Goal: Transaction & Acquisition: Purchase product/service

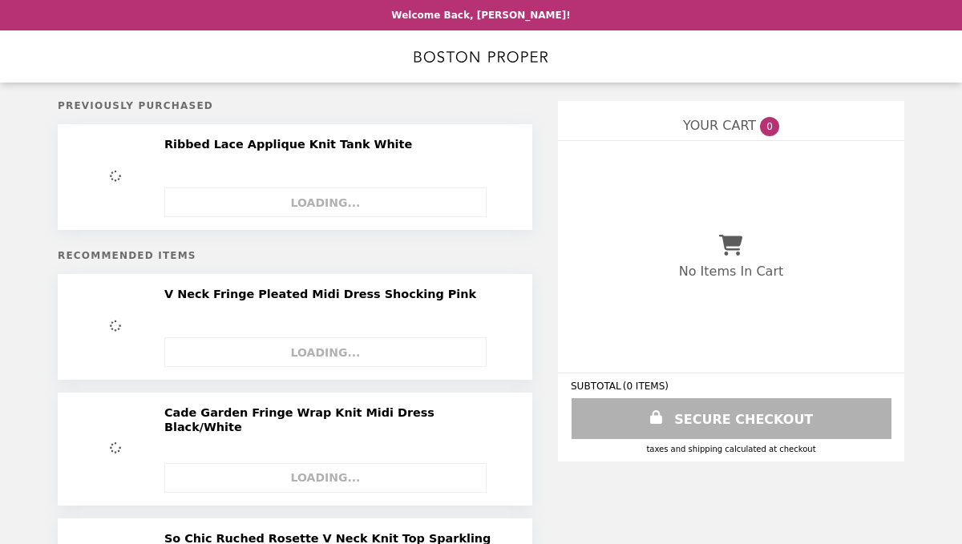
select select "**********"
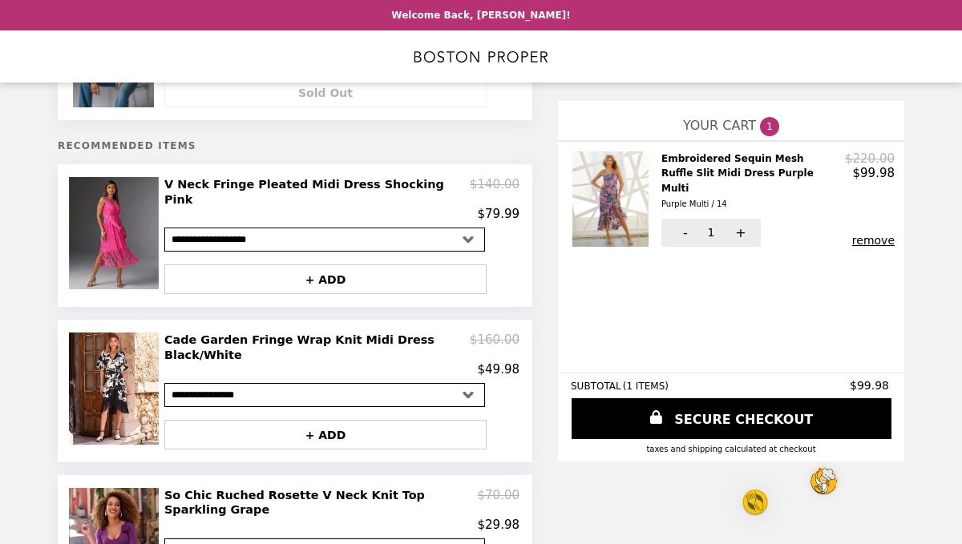
scroll to position [133, 0]
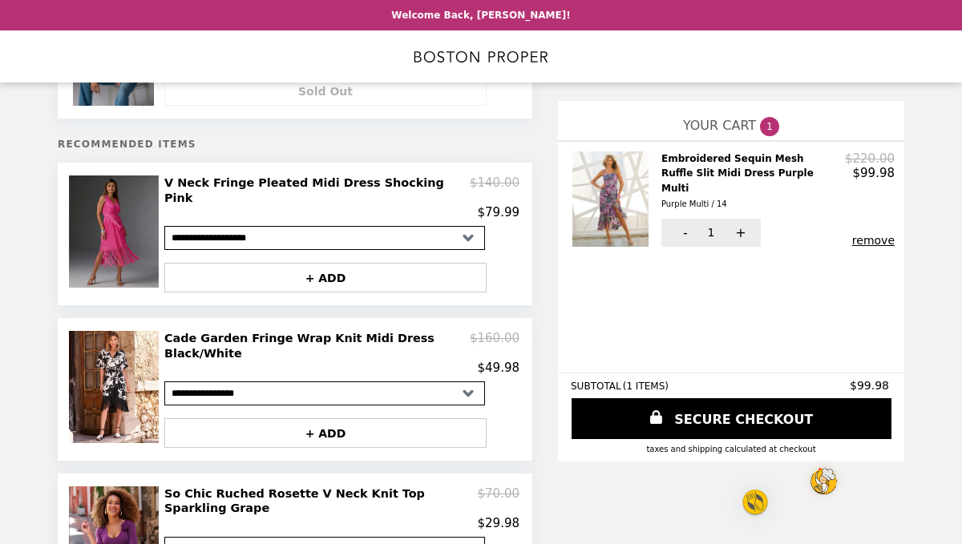
click at [131, 215] on img at bounding box center [116, 231] width 94 height 112
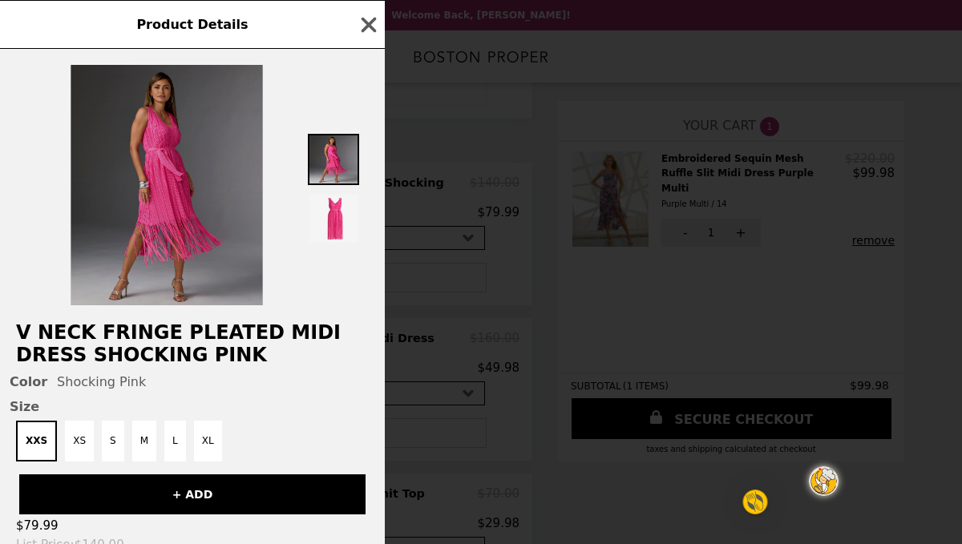
click at [182, 135] on img at bounding box center [167, 185] width 192 height 240
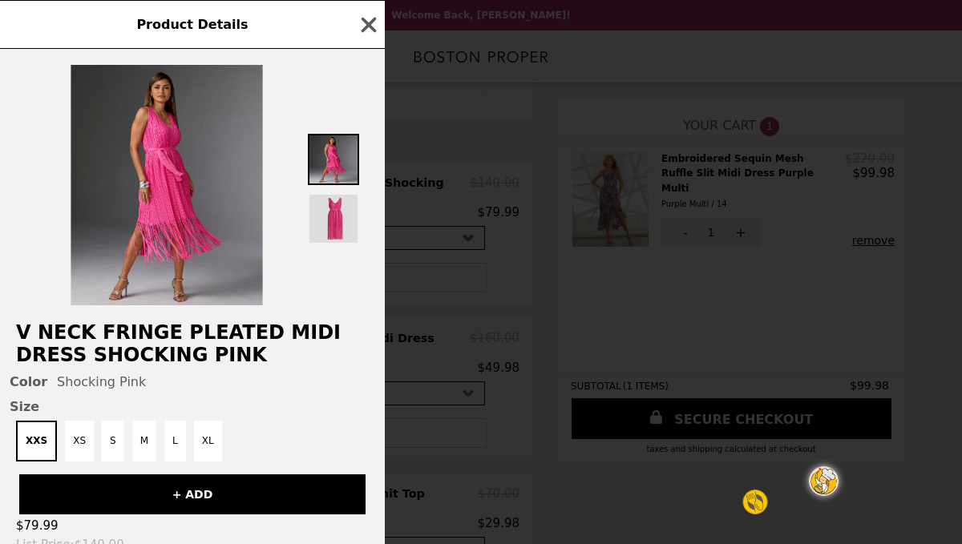
click at [332, 215] on img at bounding box center [333, 218] width 51 height 51
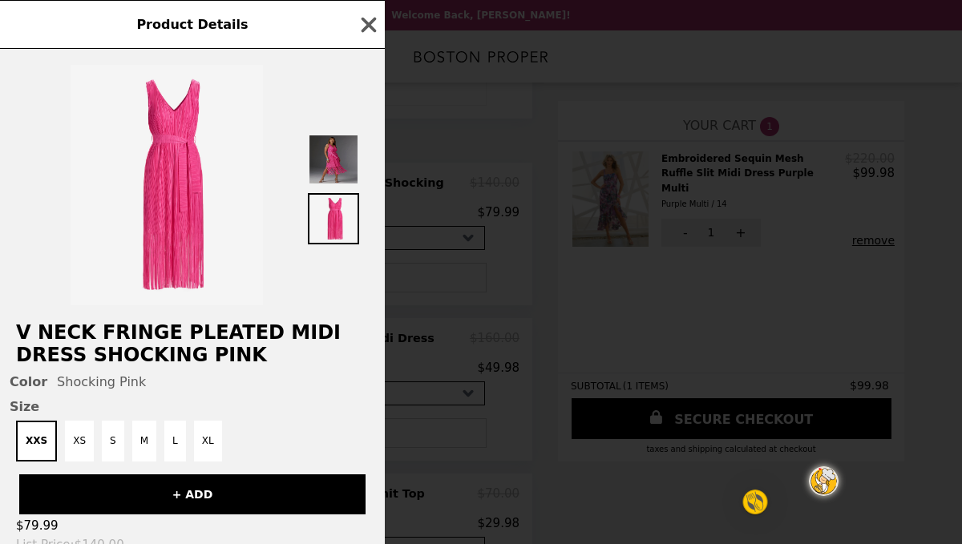
click at [336, 166] on img at bounding box center [333, 159] width 51 height 51
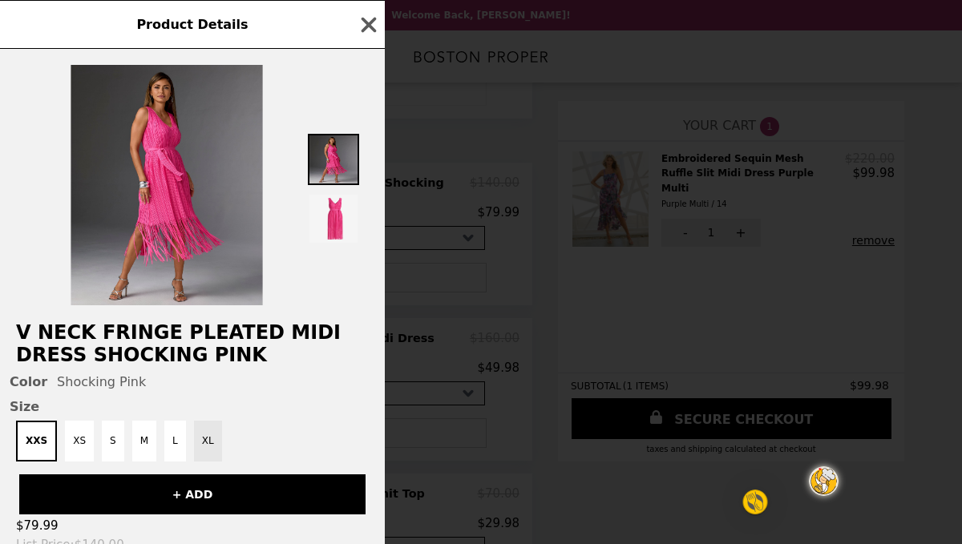
click at [204, 441] on button "XL" at bounding box center [208, 441] width 28 height 41
click at [259, 401] on span "Size" at bounding box center [192, 406] width 365 height 15
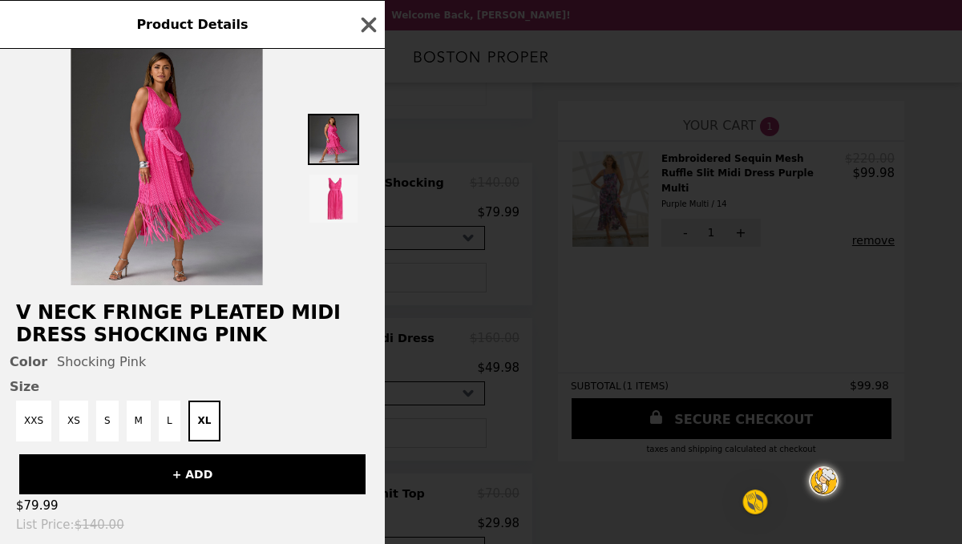
scroll to position [19, 0]
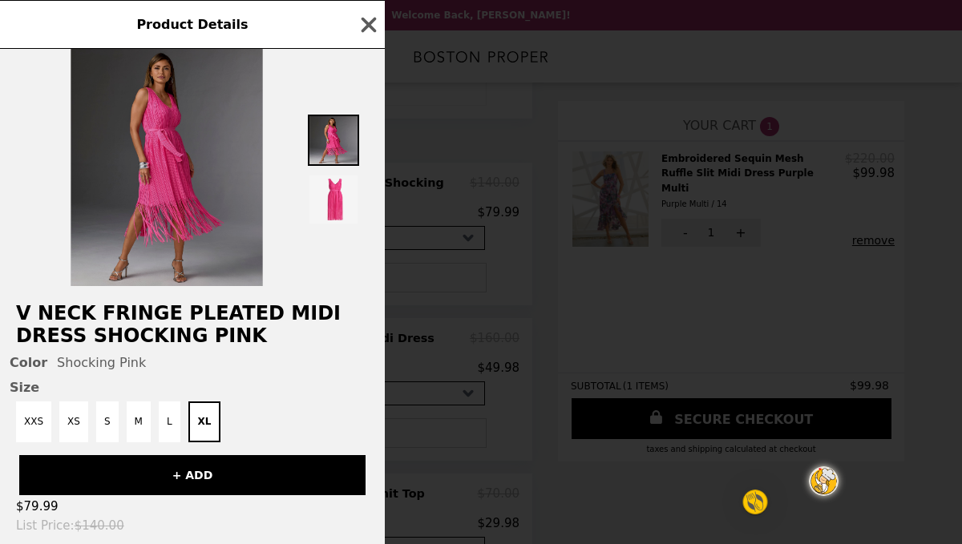
click at [156, 160] on img at bounding box center [167, 166] width 192 height 240
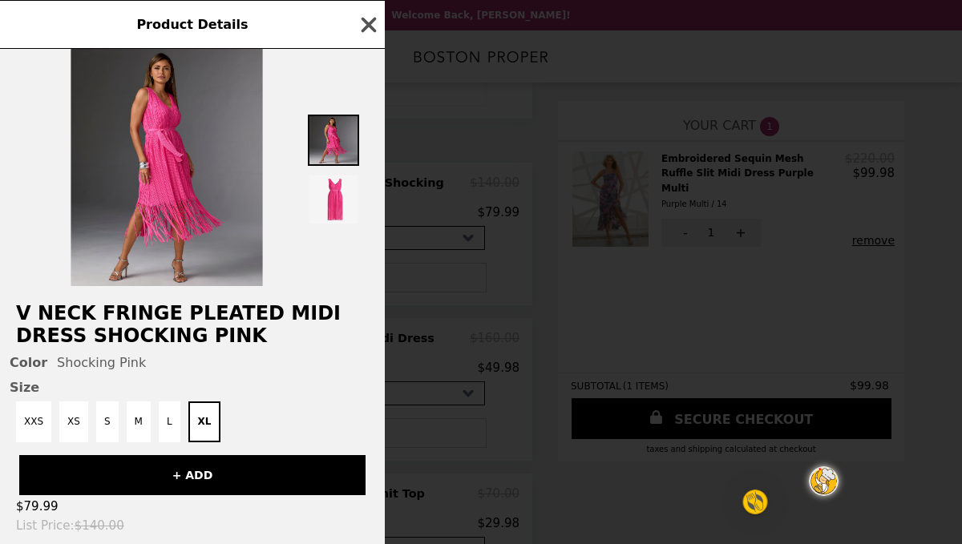
click at [371, 22] on icon "button" at bounding box center [368, 24] width 15 height 15
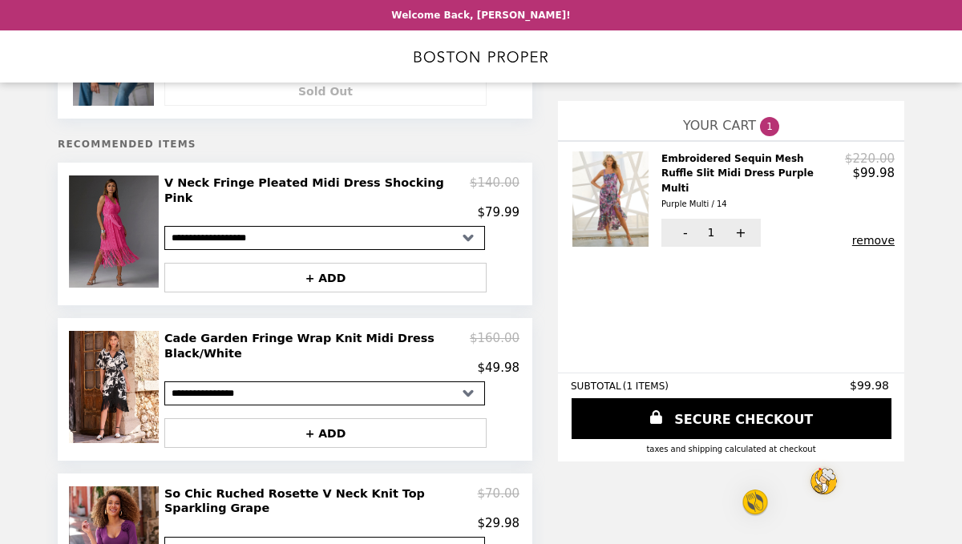
click at [139, 228] on img at bounding box center [116, 231] width 94 height 112
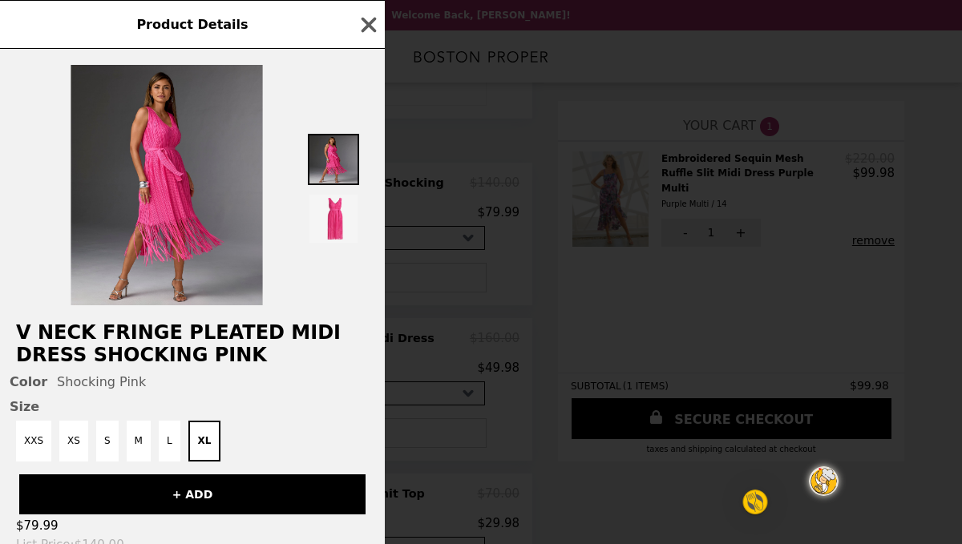
click at [139, 228] on img at bounding box center [167, 185] width 192 height 240
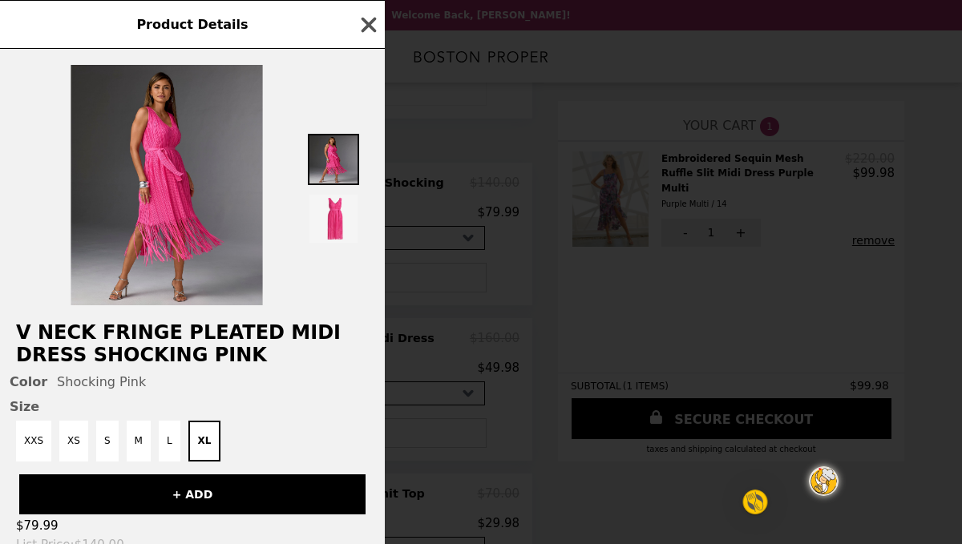
click at [365, 22] on icon "button" at bounding box center [368, 24] width 15 height 15
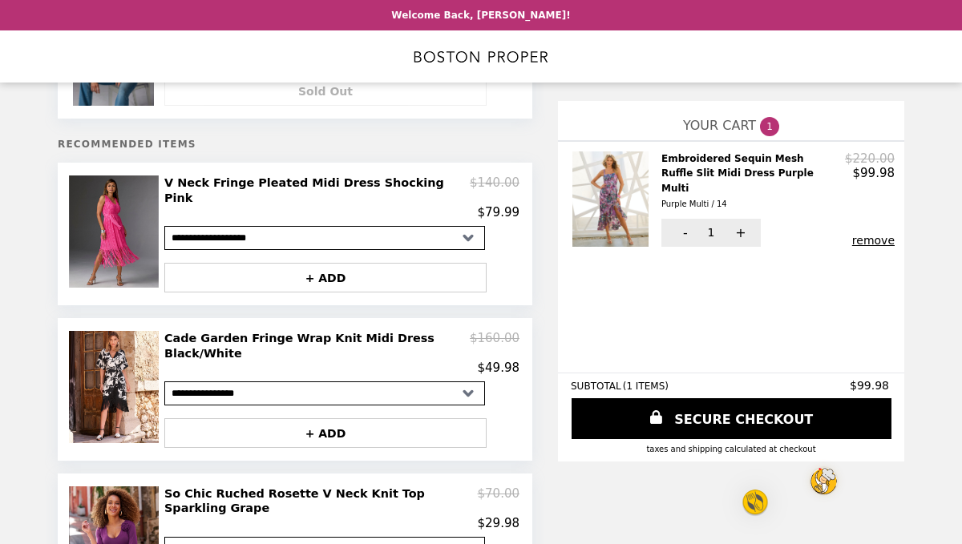
click at [385, 179] on h2 "V Neck Fringe Pleated Midi Dress Shocking Pink" at bounding box center [316, 190] width 305 height 30
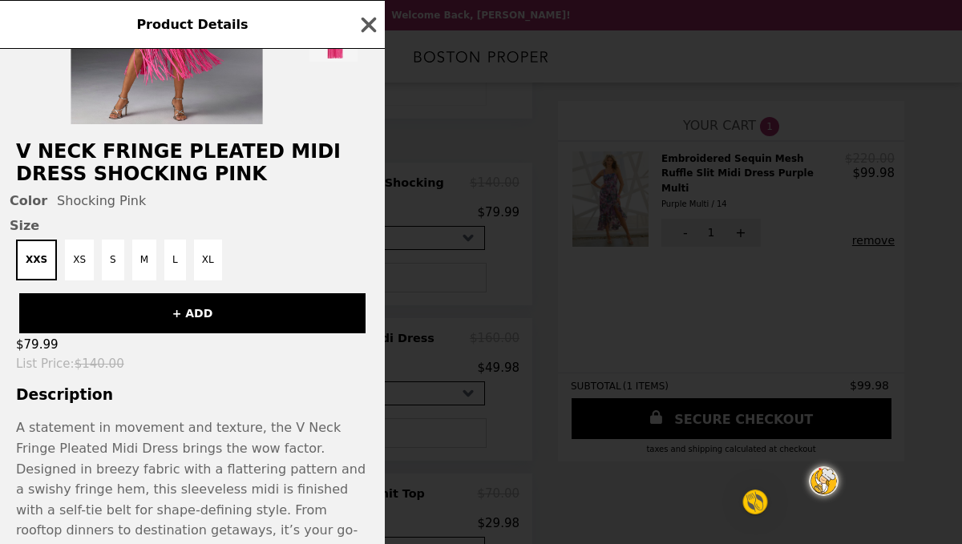
scroll to position [242, 0]
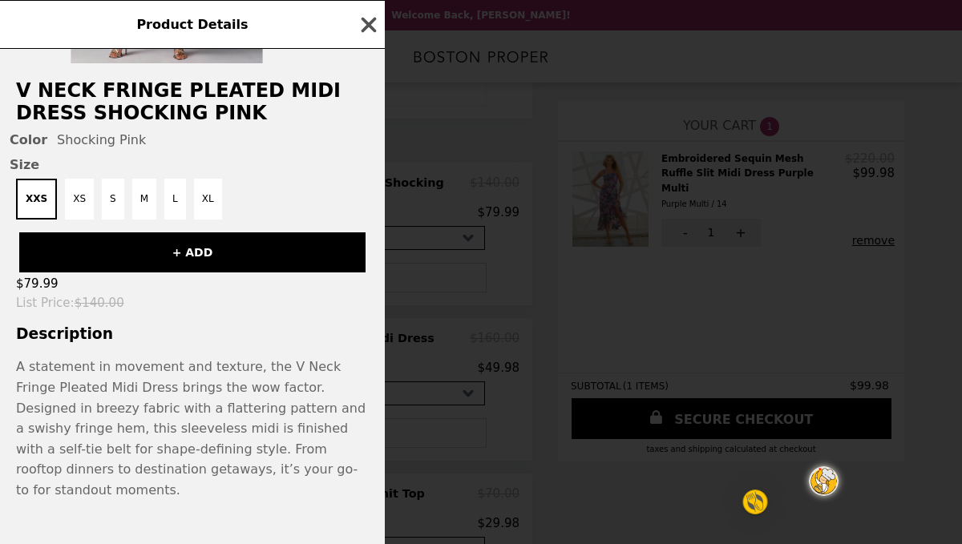
click at [366, 30] on icon "button" at bounding box center [369, 25] width 24 height 24
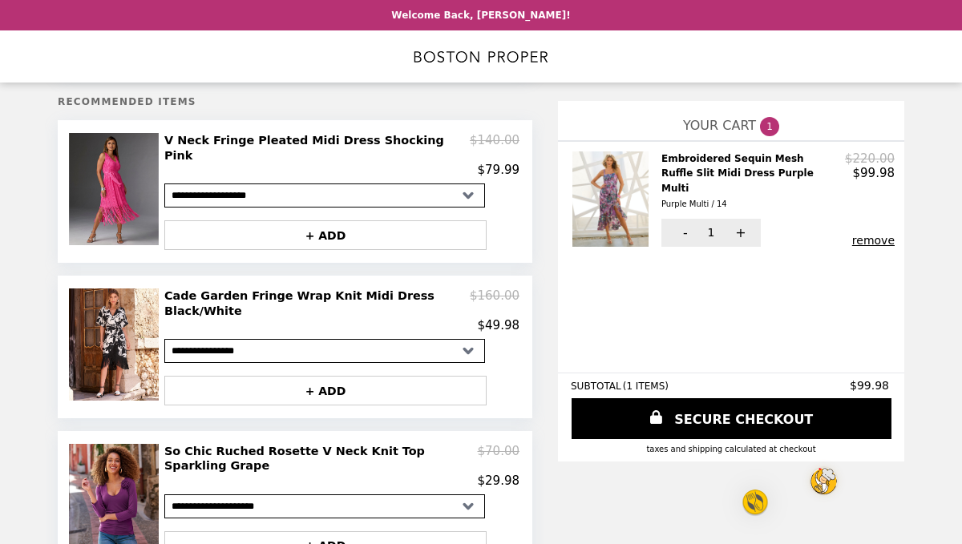
scroll to position [172, 0]
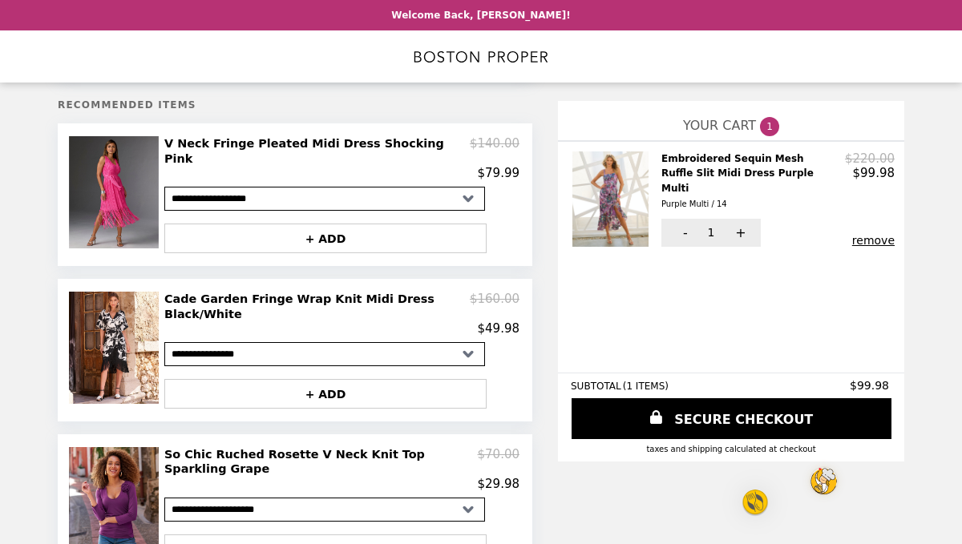
click at [381, 187] on select "**********" at bounding box center [324, 199] width 321 height 24
select select "**********"
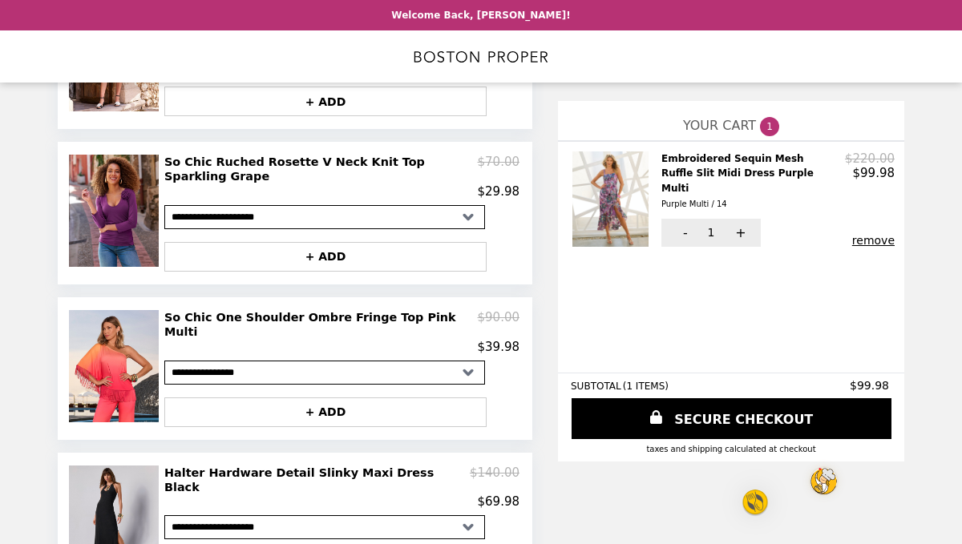
scroll to position [0, 0]
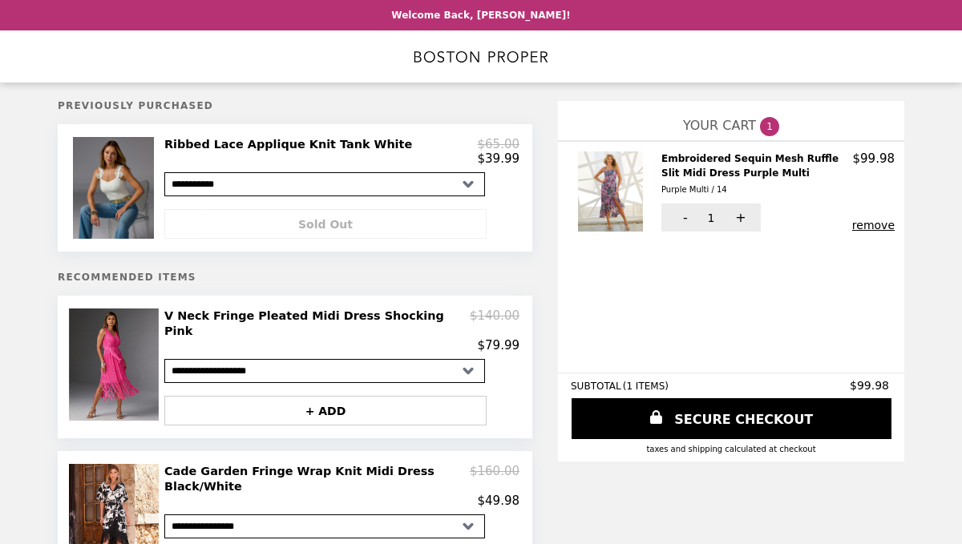
select select "**********"
